Goal: Complete application form

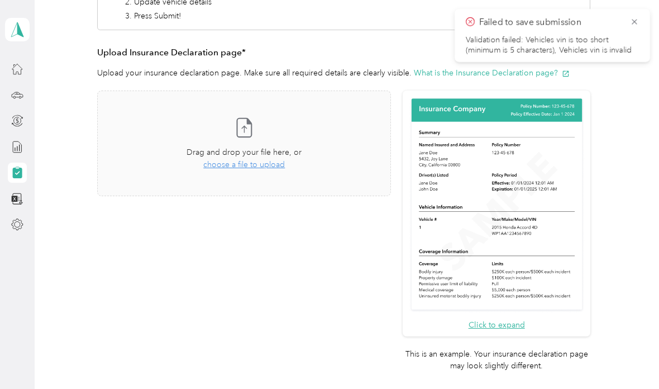
click at [231, 164] on span "choose a file to upload" at bounding box center [243, 164] width 81 height 9
click at [243, 164] on span "choose a file to upload" at bounding box center [243, 164] width 81 height 9
click at [136, 178] on div "Take a photo or choose a photo from your library Drag and drop your file here, …" at bounding box center [244, 143] width 275 height 87
click at [242, 166] on span "choose a file to upload" at bounding box center [243, 164] width 81 height 9
click at [640, 19] on div "Failed to save submission Validation failed: Vehicles vin is too short (minimum…" at bounding box center [551, 35] width 195 height 53
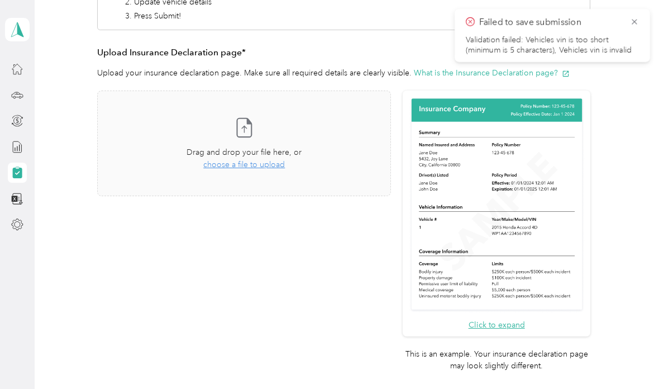
click at [632, 30] on div "Failed to save submission Validation failed: Vehicles vin is too short (minimum…" at bounding box center [552, 36] width 173 height 40
click at [637, 26] on icon at bounding box center [634, 22] width 9 height 10
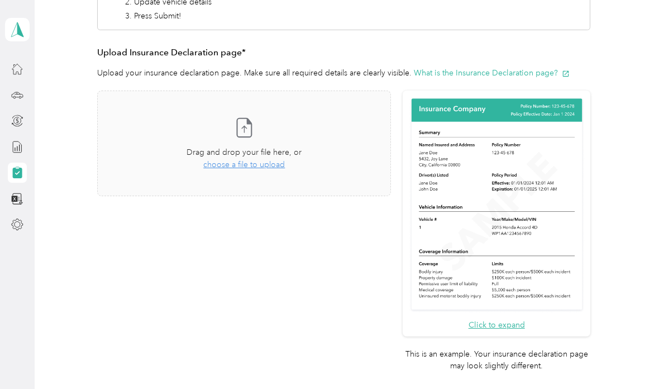
click at [635, 28] on div "Employee details & driver’s license License Insurance declaration Insurance Veh…" at bounding box center [343, 153] width 591 height 521
